Goal: Task Accomplishment & Management: Use online tool/utility

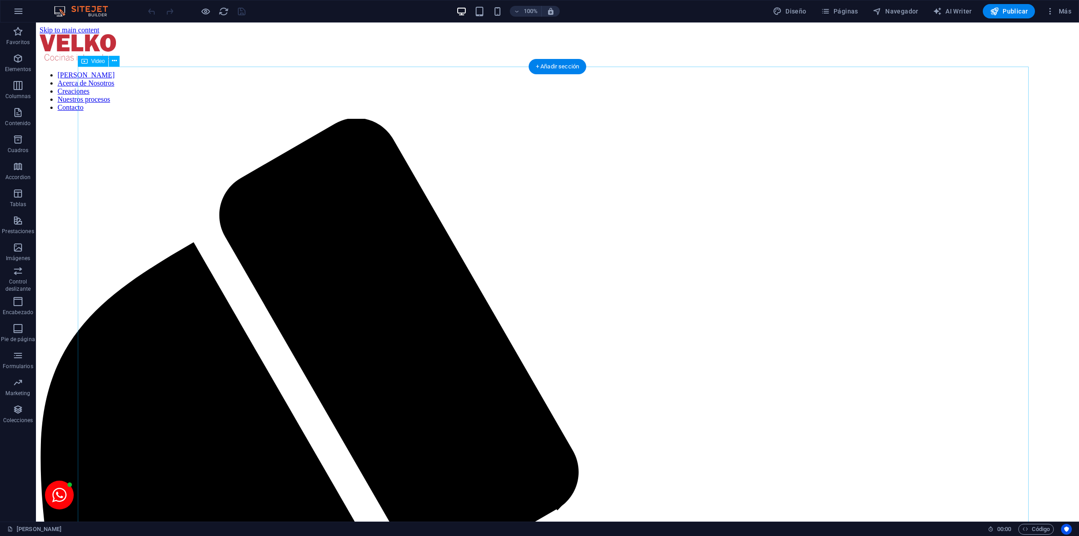
select select "%"
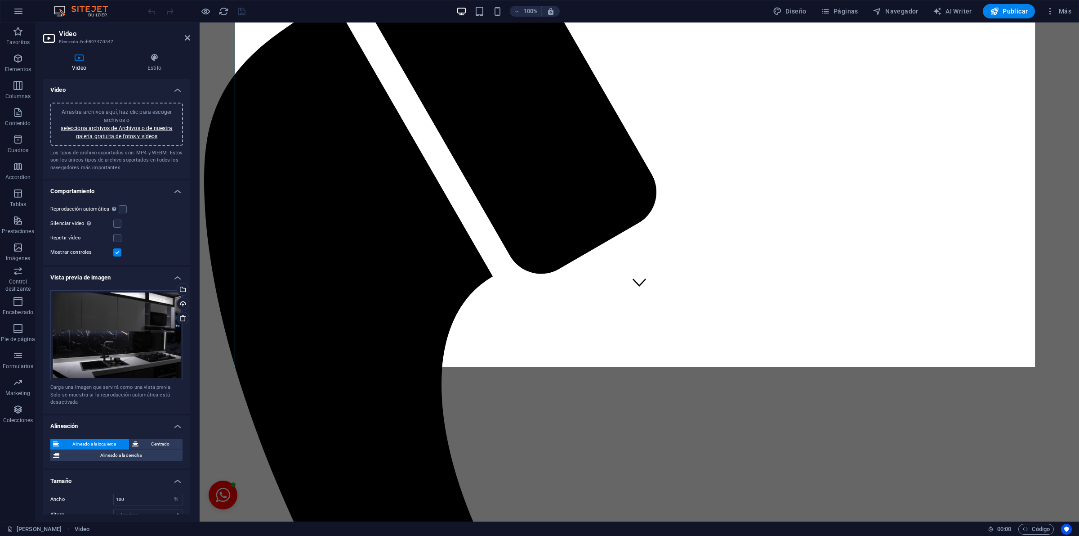
scroll to position [233, 0]
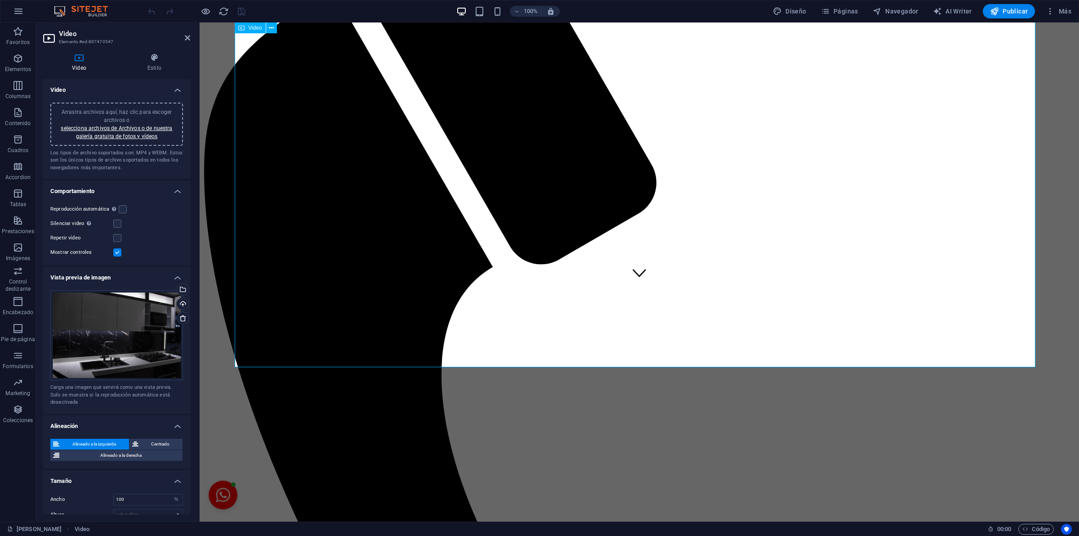
click at [185, 36] on icon at bounding box center [187, 37] width 5 height 7
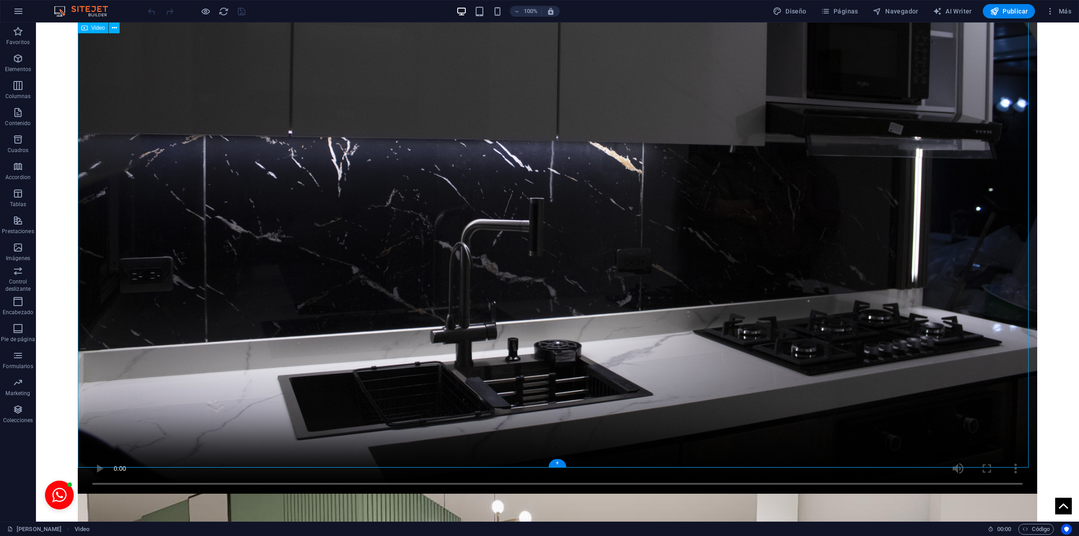
click at [192, 212] on figure at bounding box center [558, 173] width 960 height 640
select select "%"
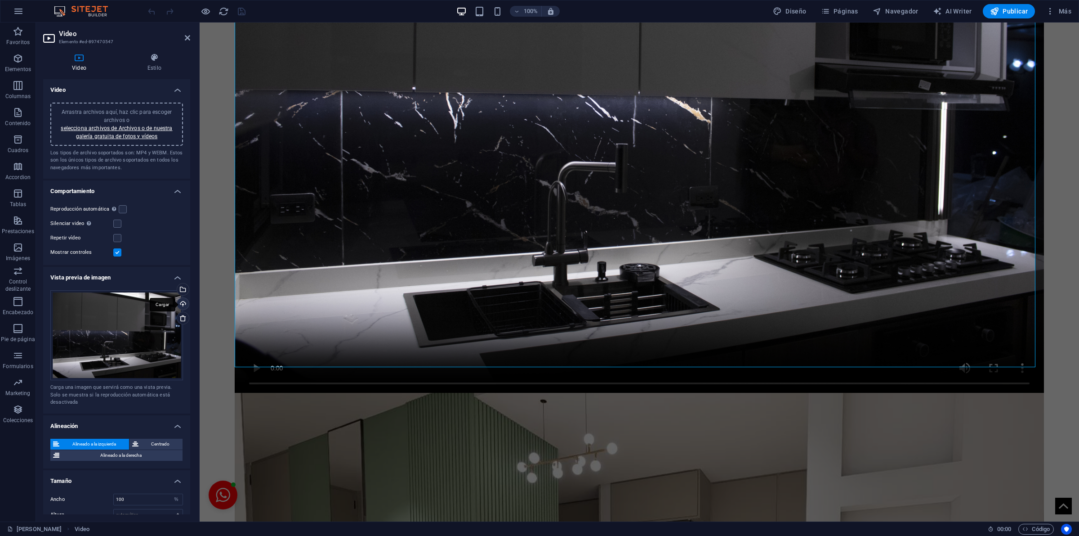
click at [184, 298] on div "Cargar" at bounding box center [181, 304] width 13 height 13
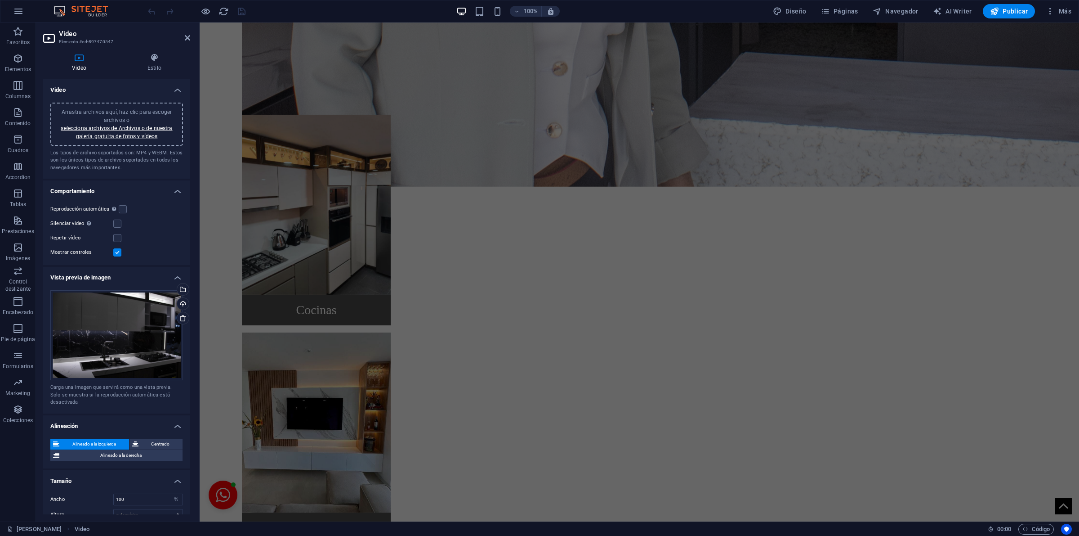
scroll to position [1809, 0]
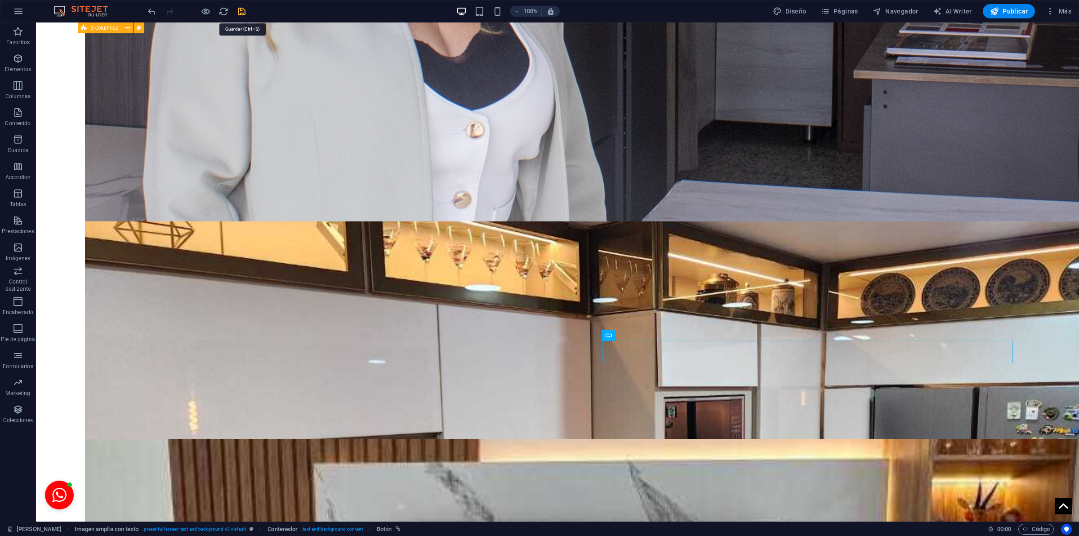
click at [243, 16] on icon "save" at bounding box center [242, 11] width 10 height 10
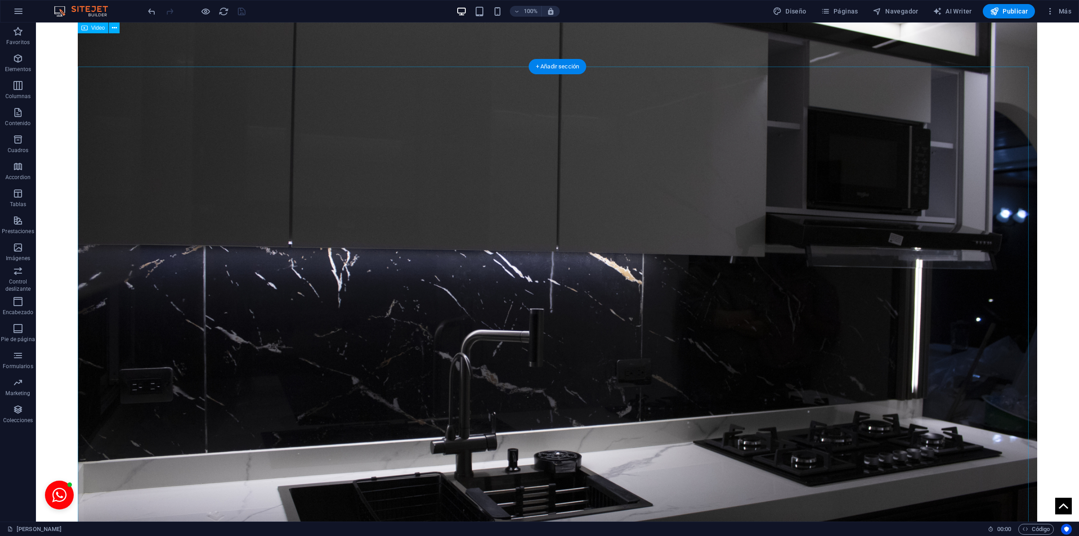
scroll to position [0, 0]
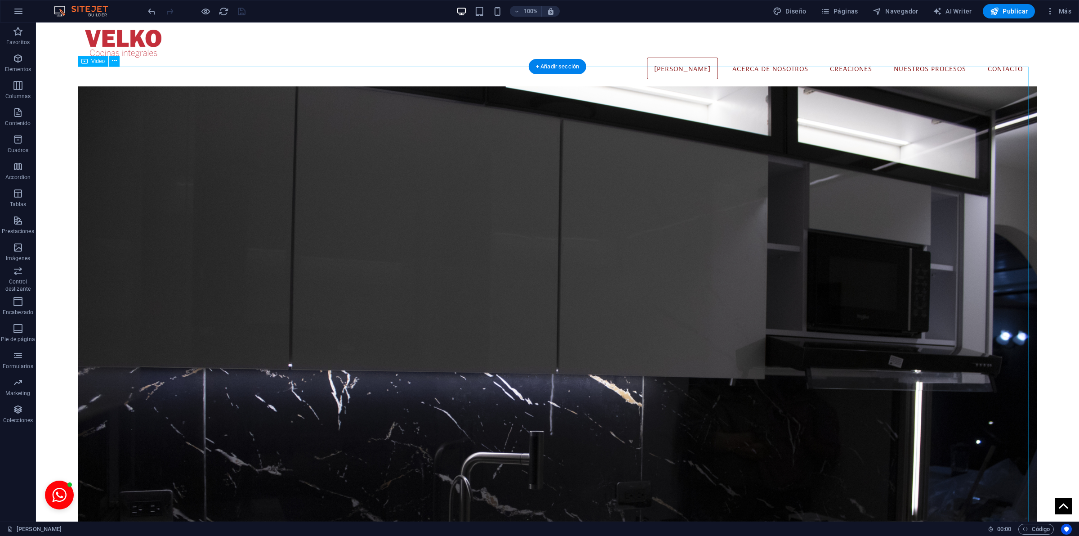
click at [537, 252] on figure at bounding box center [558, 406] width 960 height 640
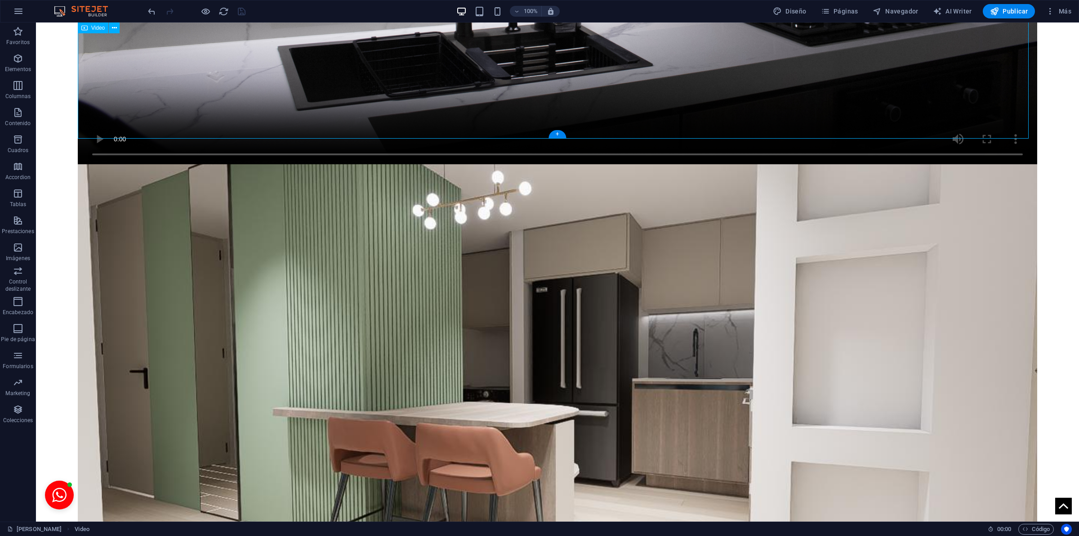
select select "%"
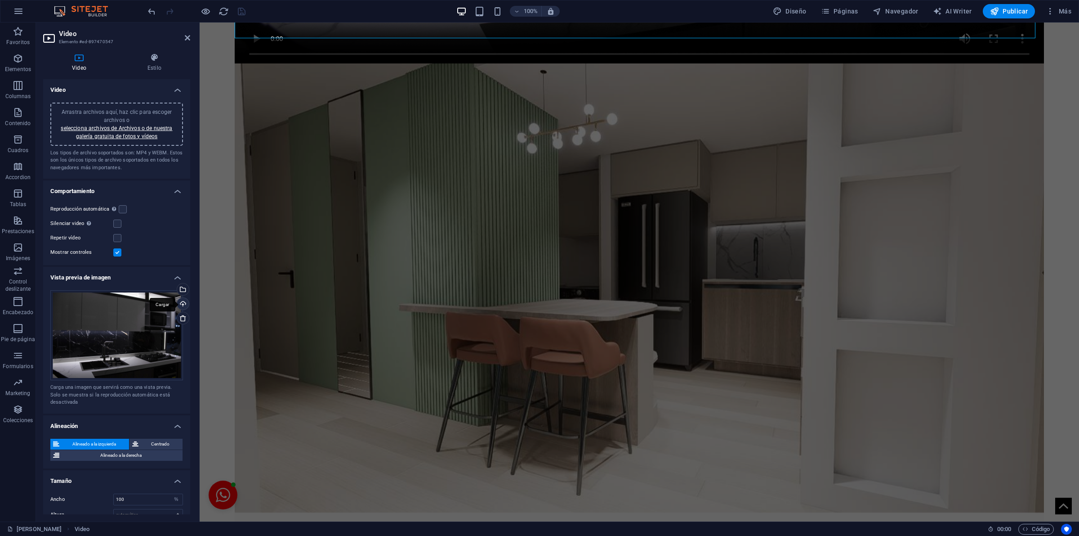
click at [181, 298] on div "Cargar" at bounding box center [181, 304] width 13 height 13
click at [183, 34] on h2 "Video" at bounding box center [124, 34] width 131 height 8
drag, startPoint x: 189, startPoint y: 40, endPoint x: 162, endPoint y: 55, distance: 31.2
click at [189, 40] on icon at bounding box center [187, 37] width 5 height 7
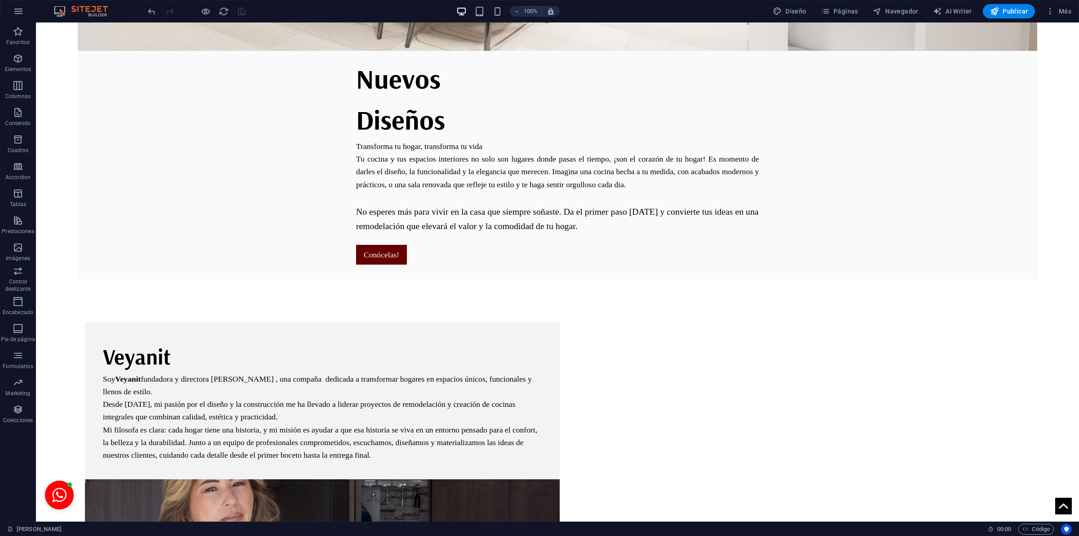
scroll to position [0, 0]
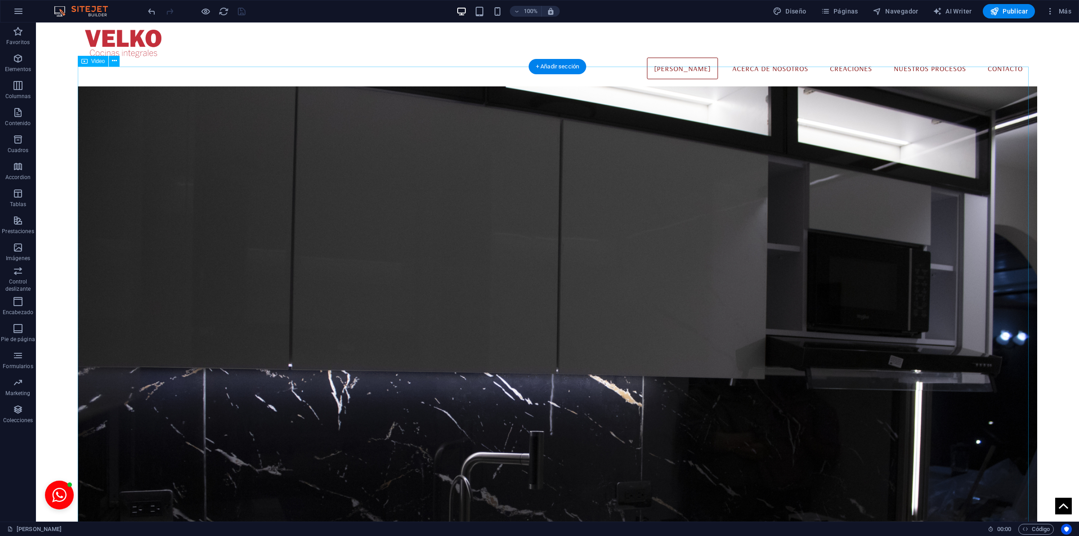
click at [402, 219] on figure at bounding box center [558, 406] width 960 height 640
select select "%"
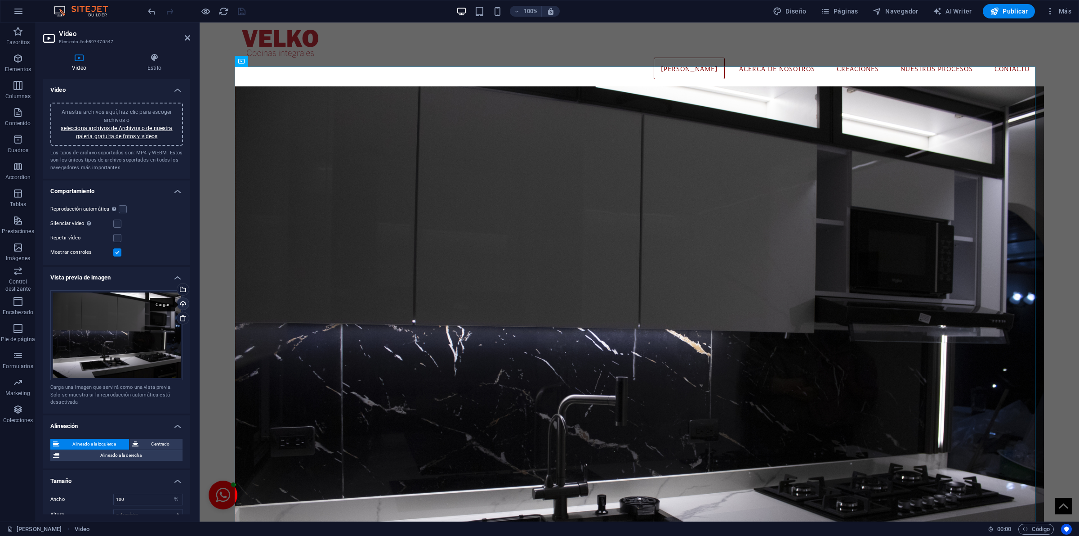
click at [179, 299] on div "Cargar" at bounding box center [181, 304] width 13 height 13
click at [183, 38] on header "Video Elemento #ed-897470547" at bounding box center [116, 33] width 147 height 23
click at [185, 36] on icon at bounding box center [187, 37] width 5 height 7
